Goal: Task Accomplishment & Management: Manage account settings

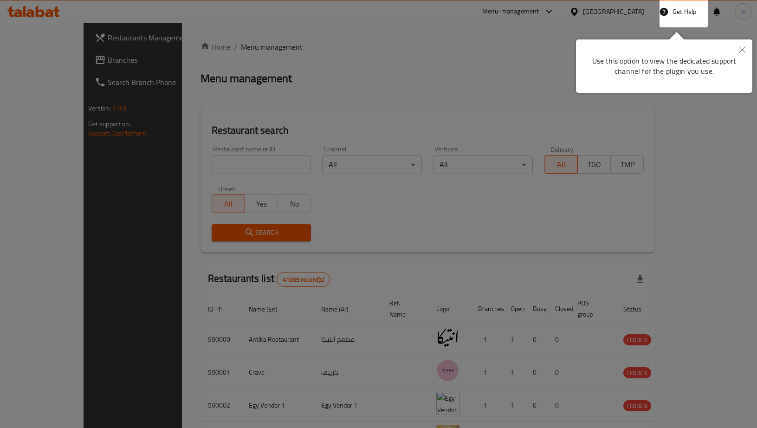
click at [390, 44] on div at bounding box center [378, 214] width 757 height 428
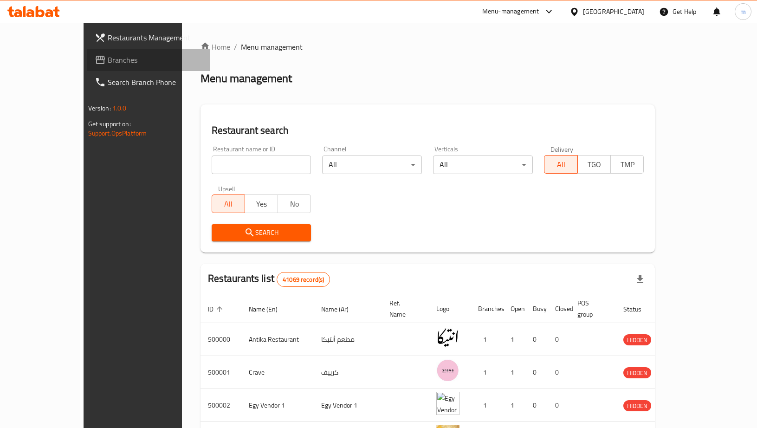
click at [108, 60] on span "Branches" at bounding box center [155, 59] width 95 height 11
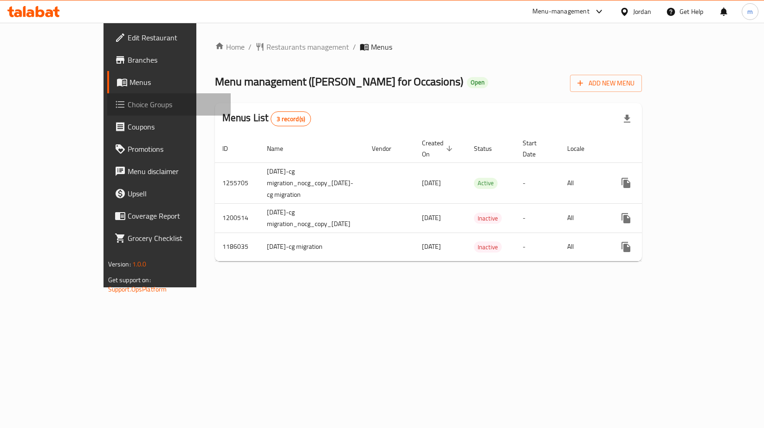
click at [128, 110] on span "Choice Groups" at bounding box center [176, 104] width 96 height 11
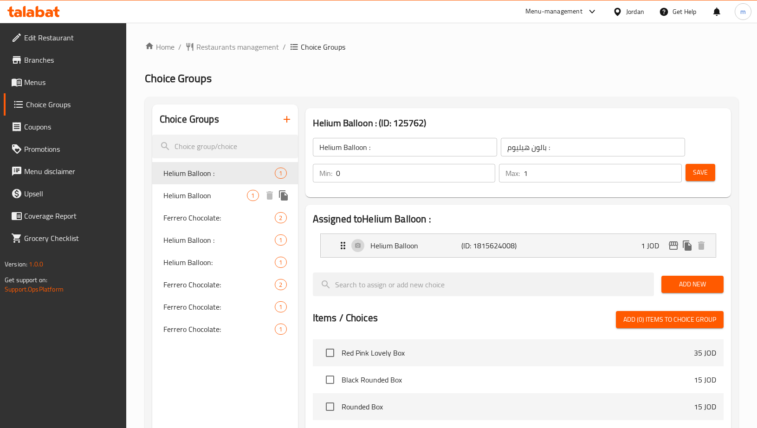
click at [224, 190] on span "Helium Balloon" at bounding box center [205, 195] width 84 height 11
type input "Helium Balloon"
type input "بالون هيليوم:"
